Goal: Task Accomplishment & Management: Manage account settings

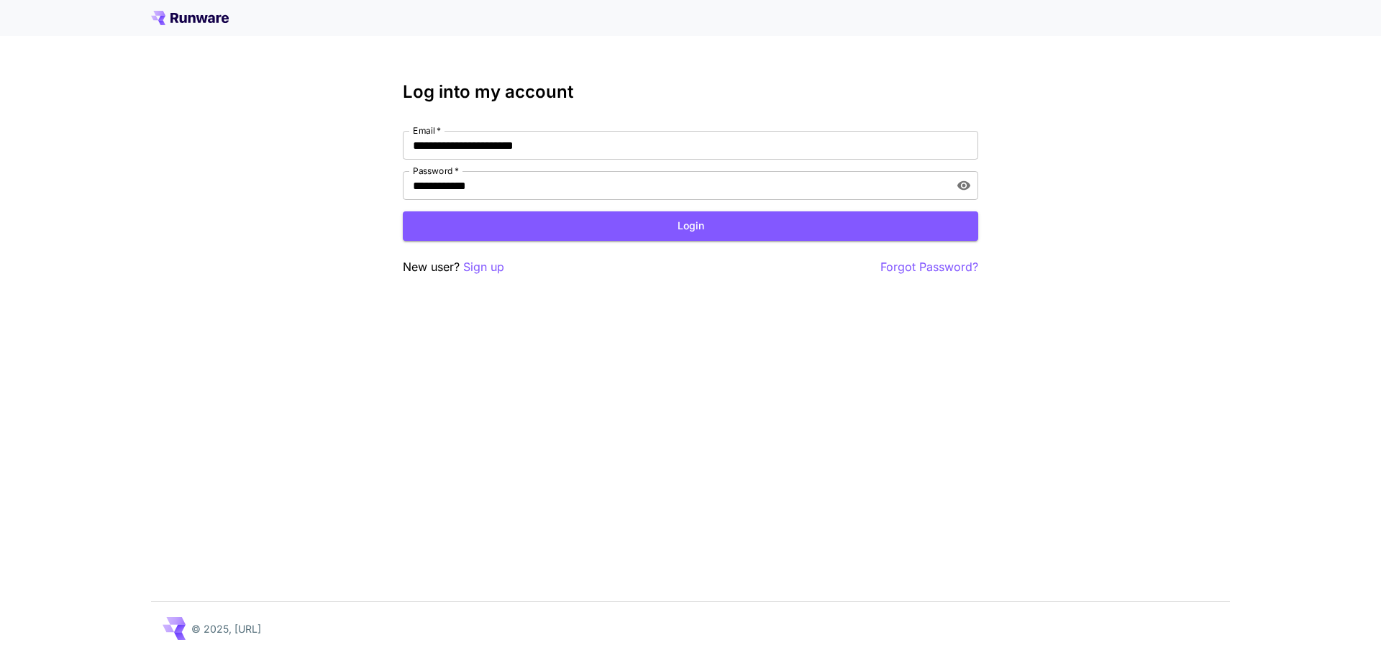
click at [559, 209] on form "**********" at bounding box center [691, 186] width 576 height 110
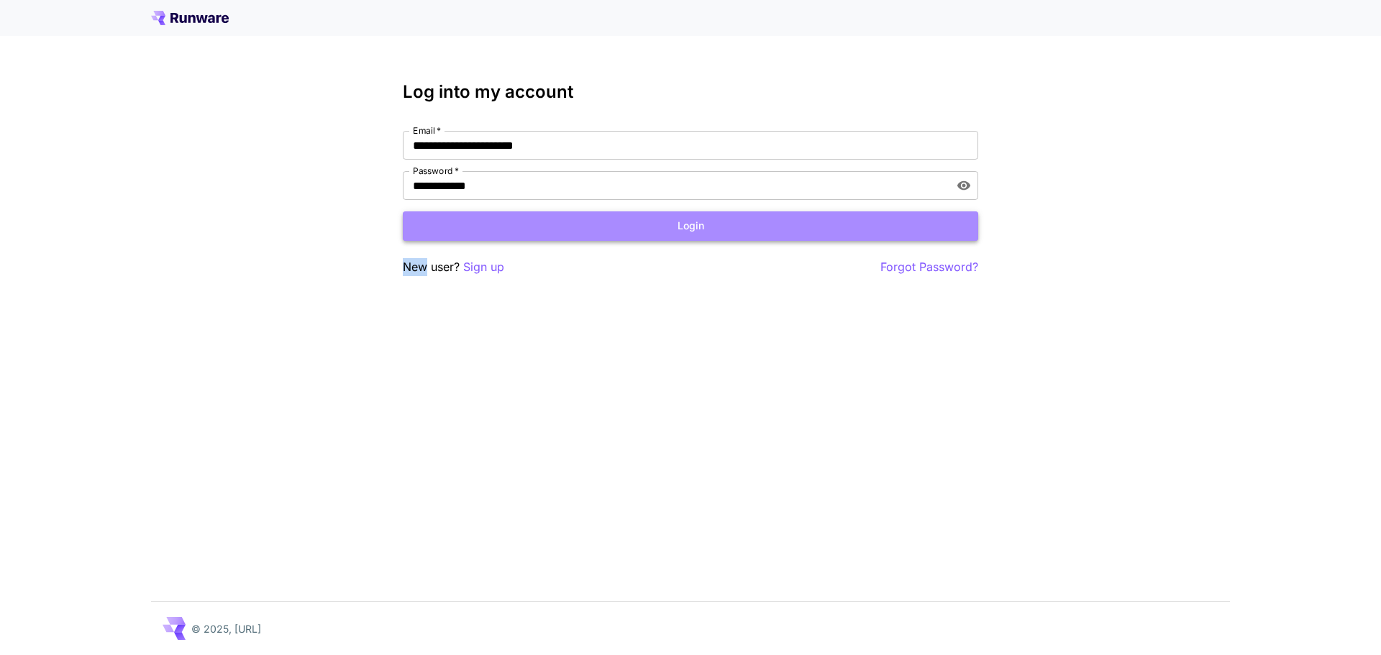
click at [558, 222] on button "Login" at bounding box center [691, 226] width 576 height 29
